Goal: Find specific page/section: Find specific page/section

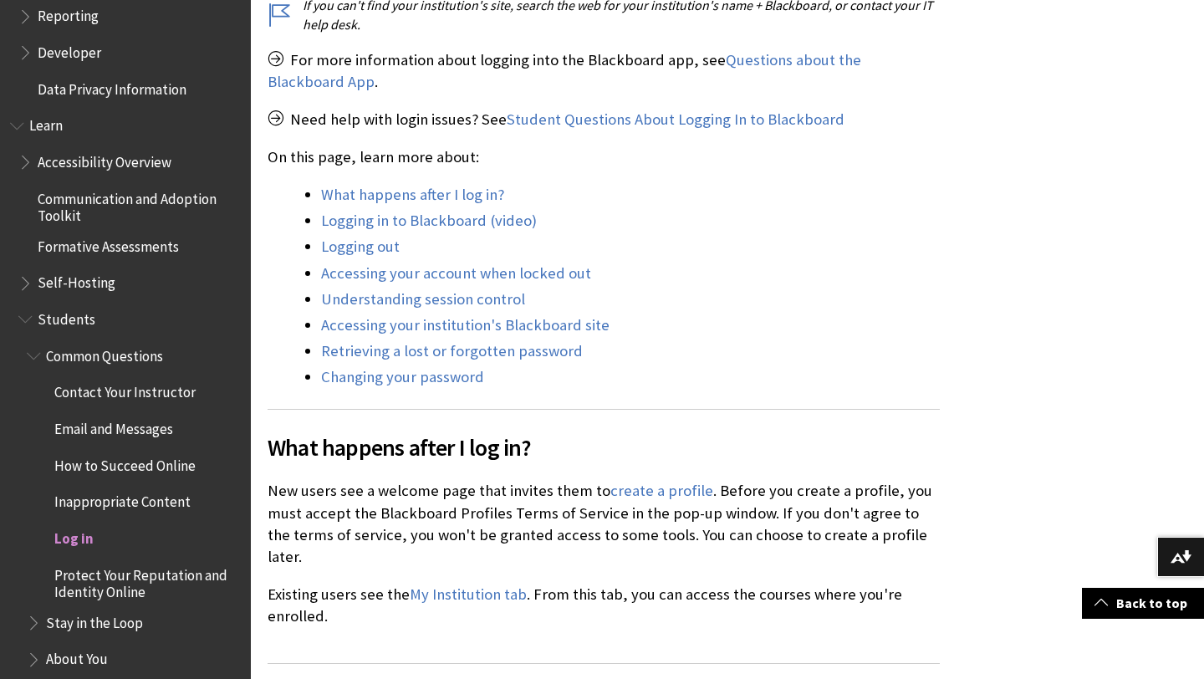
scroll to position [1332, 0]
click at [82, 540] on span "Log in" at bounding box center [73, 534] width 39 height 23
click at [74, 537] on span "Log in" at bounding box center [73, 534] width 39 height 23
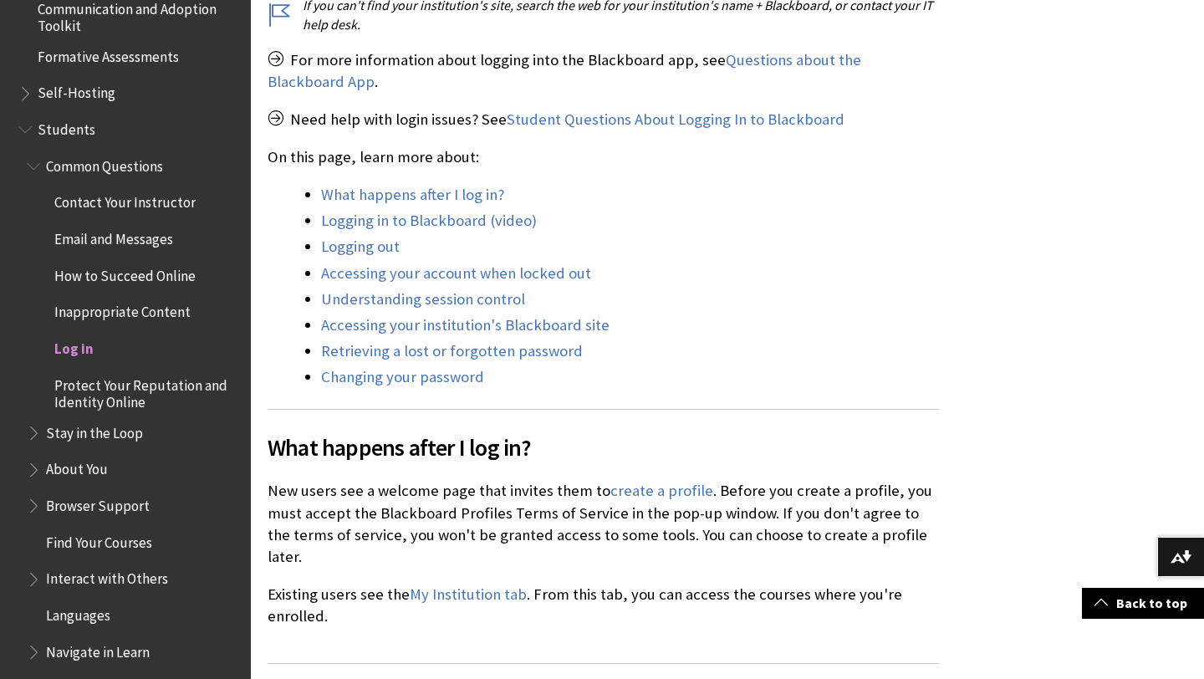
scroll to position [1531, 0]
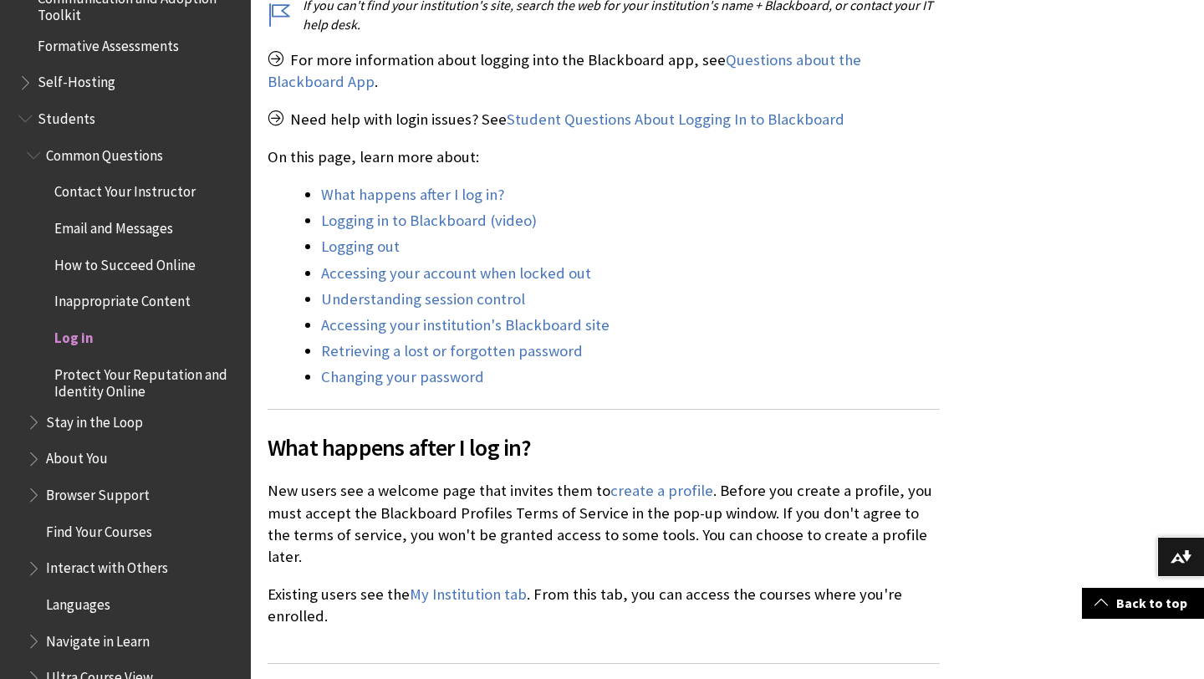
click at [74, 333] on span "Log in" at bounding box center [73, 335] width 39 height 23
click at [75, 338] on span "Log in" at bounding box center [73, 335] width 39 height 23
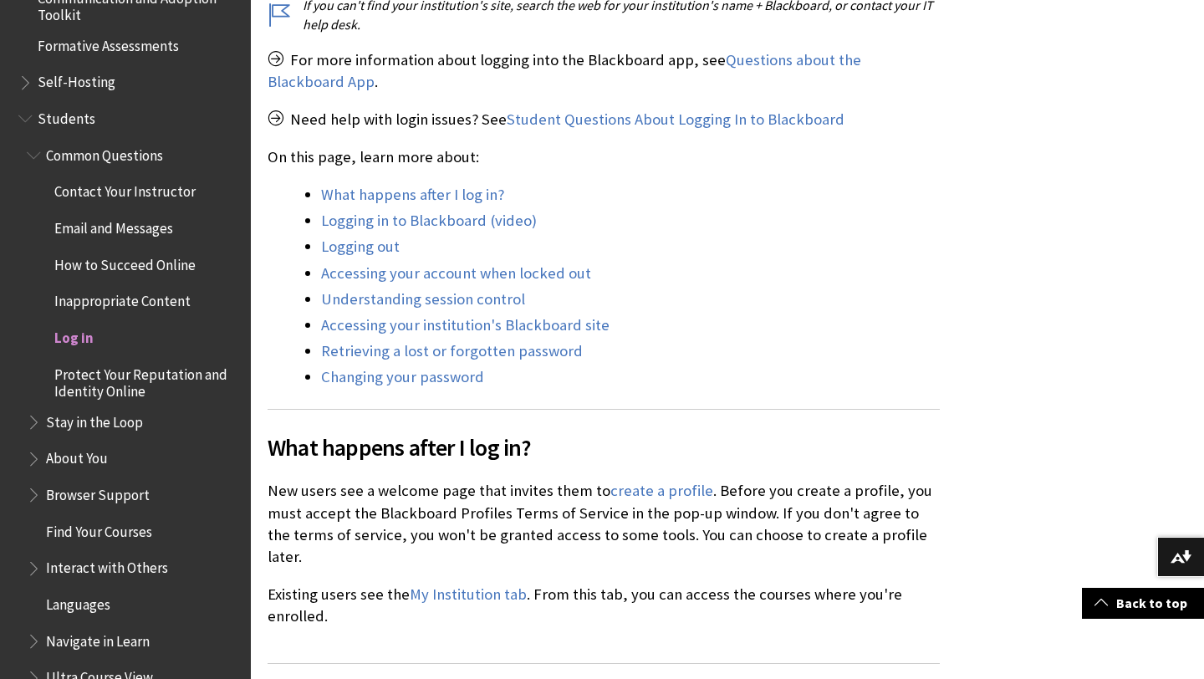
click at [75, 338] on span "Log in" at bounding box center [73, 335] width 39 height 23
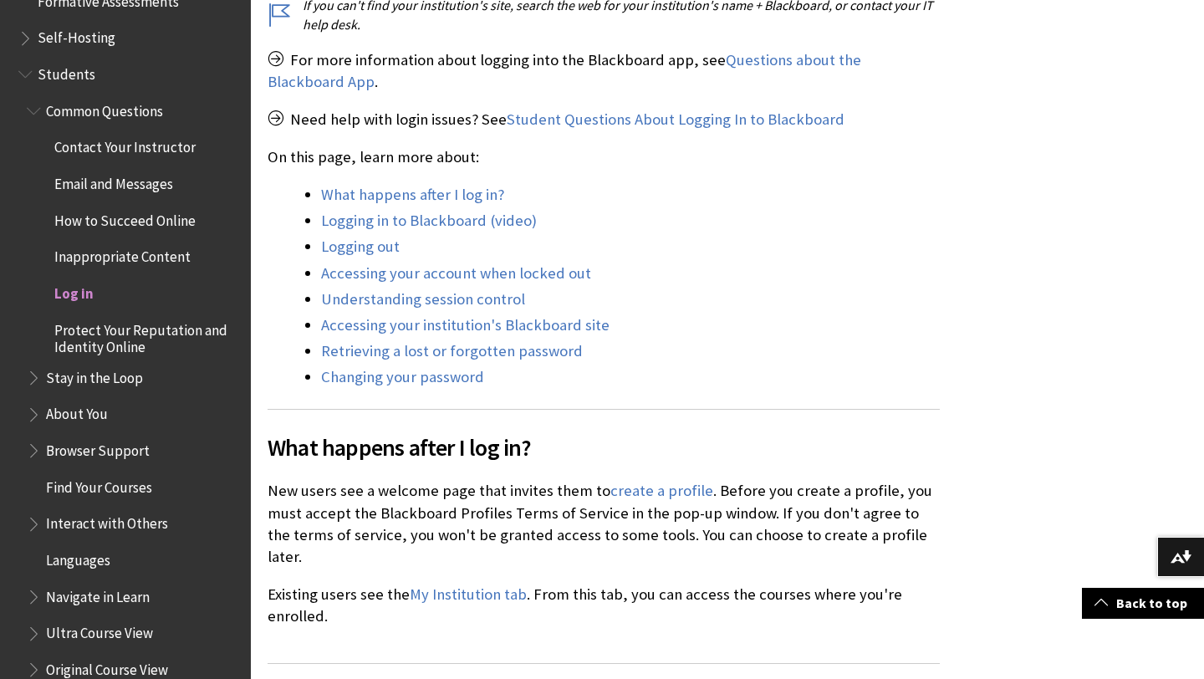
scroll to position [1574, 0]
click at [74, 299] on span "Log in" at bounding box center [73, 292] width 39 height 23
click at [69, 291] on span "Log in" at bounding box center [73, 292] width 39 height 23
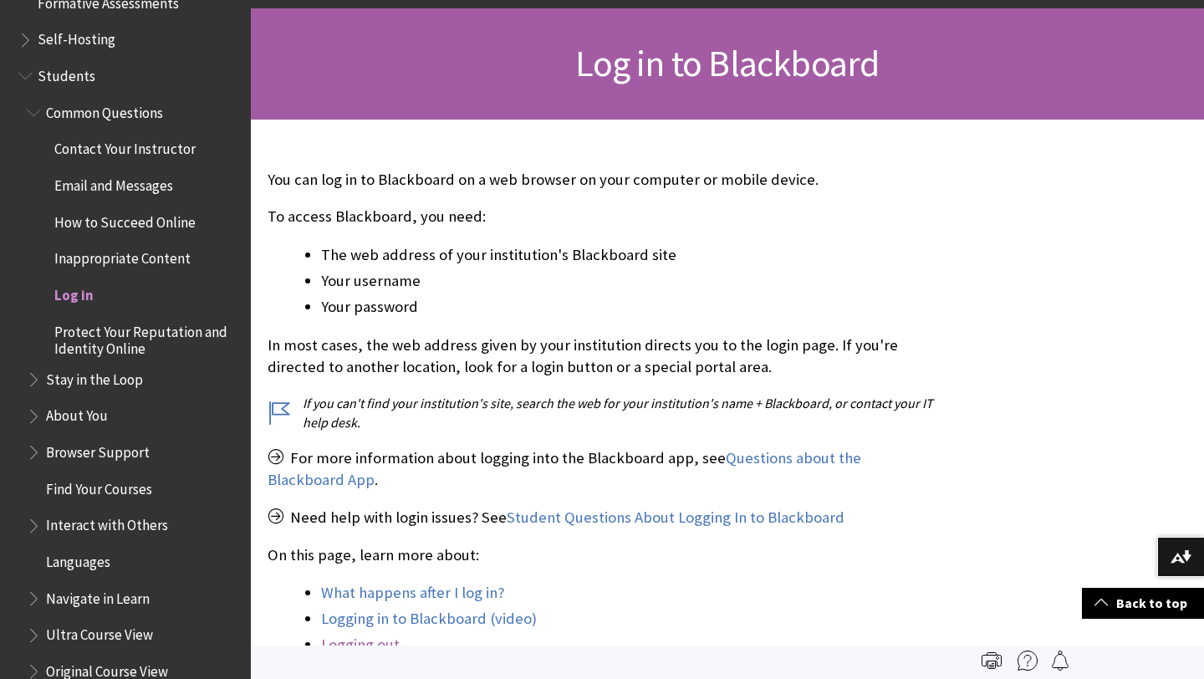
scroll to position [0, 0]
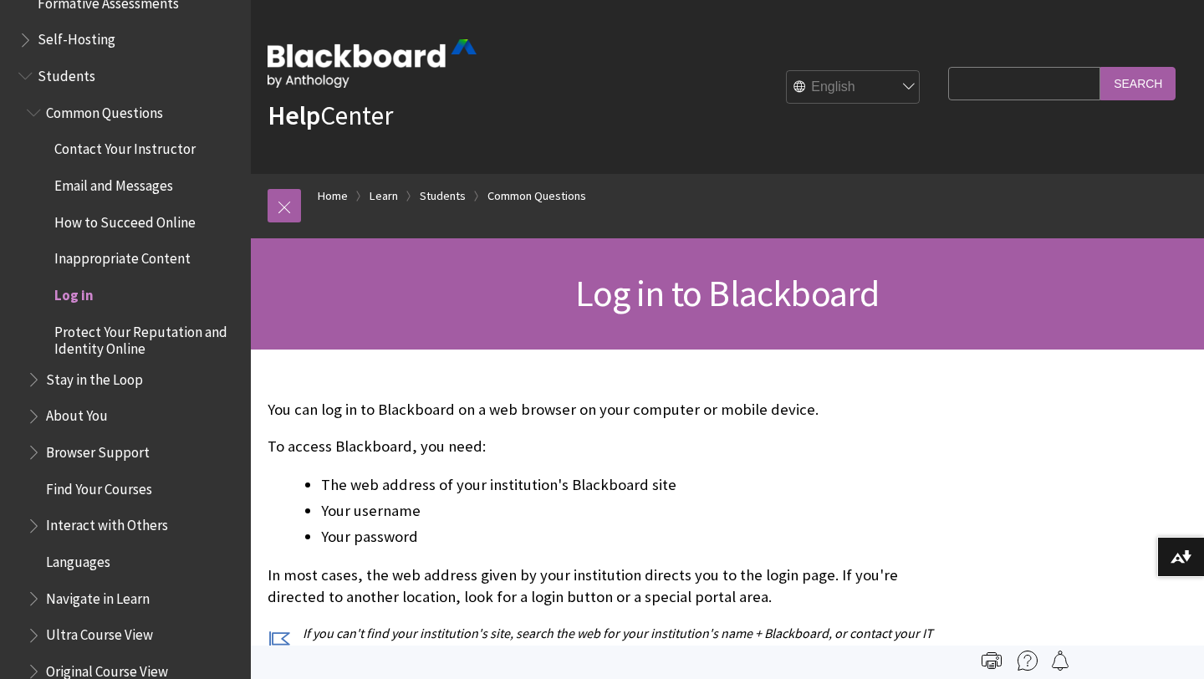
click at [301, 192] on ol "Home Learn Students Common Questions" at bounding box center [744, 198] width 887 height 49
click at [291, 197] on link at bounding box center [284, 205] width 33 height 33
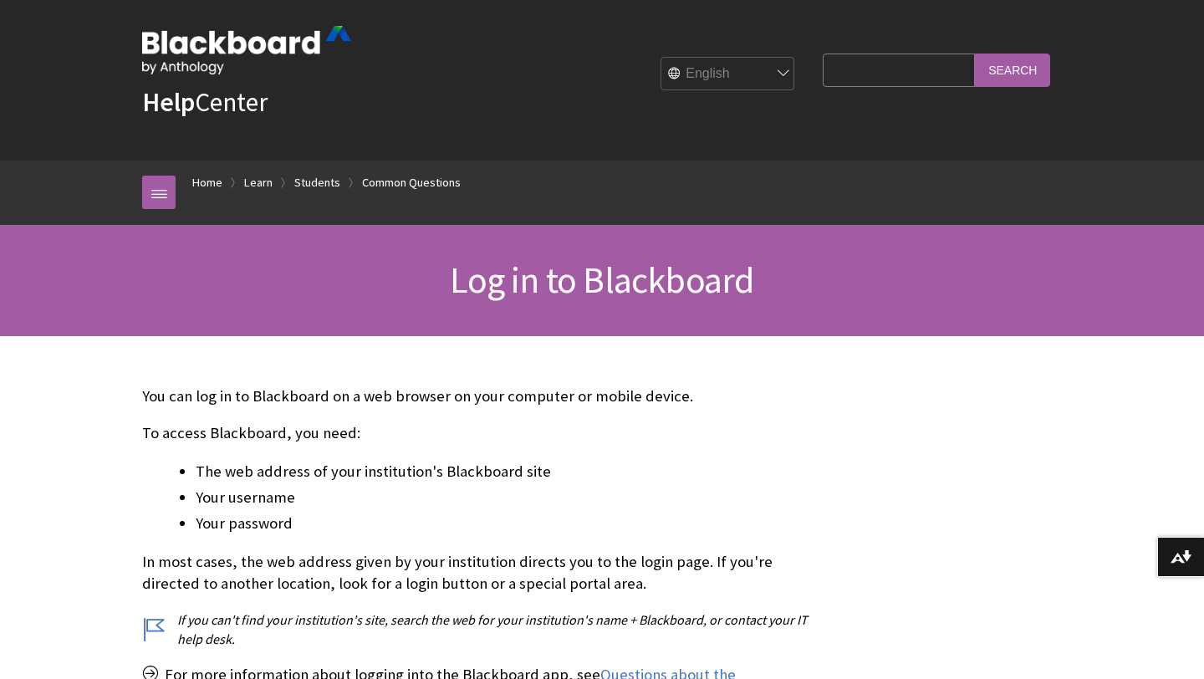
scroll to position [14, 0]
click at [172, 192] on link at bounding box center [158, 191] width 33 height 33
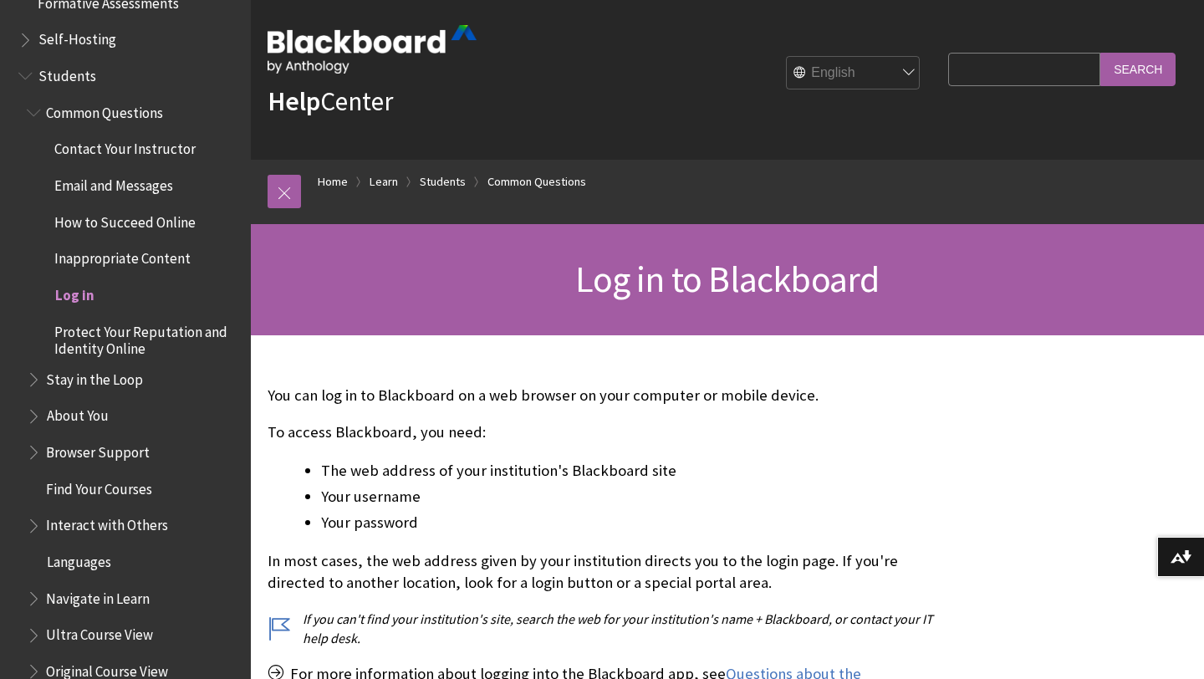
click at [82, 299] on span "Log in" at bounding box center [73, 292] width 39 height 23
click at [289, 190] on link at bounding box center [284, 191] width 33 height 33
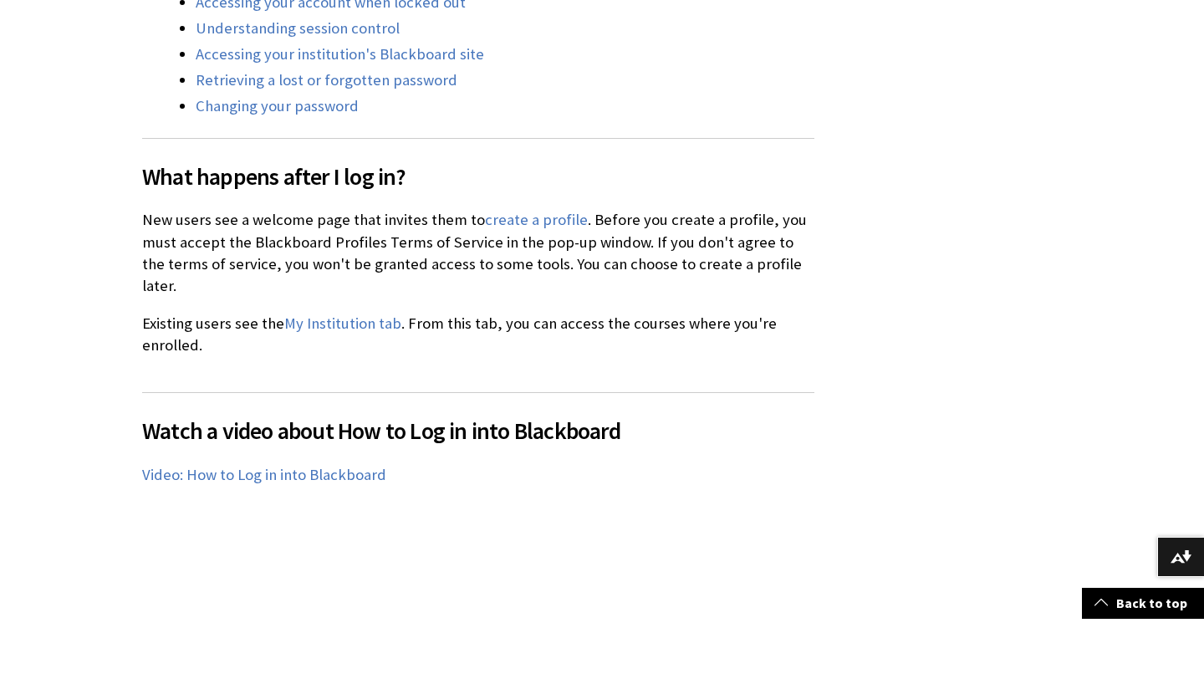
scroll to position [1010, 0]
